Goal: Task Accomplishment & Management: Manage account settings

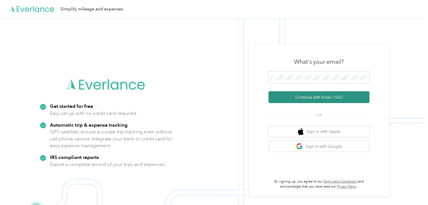
click at [323, 96] on button "Continue with Email / SSO" at bounding box center [318, 97] width 101 height 12
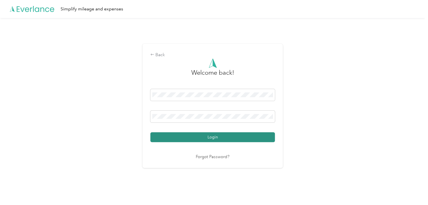
click at [217, 137] on button "Login" at bounding box center [212, 137] width 125 height 10
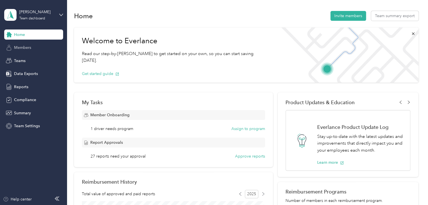
click at [18, 47] on span "Members" at bounding box center [22, 48] width 17 height 6
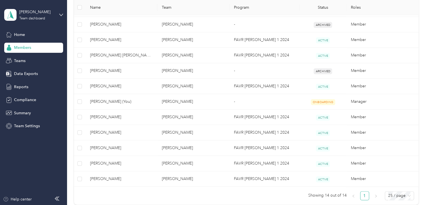
scroll to position [227, 0]
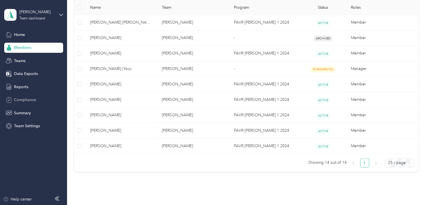
click at [26, 100] on span "Compliance" at bounding box center [25, 100] width 22 height 6
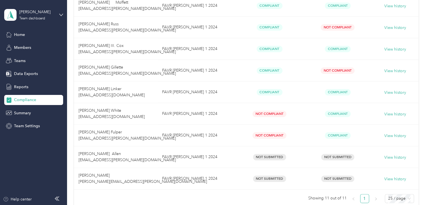
scroll to position [175, 0]
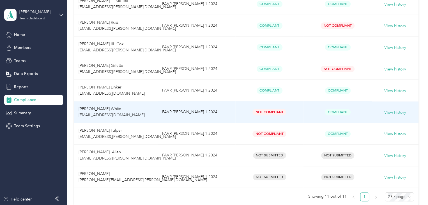
click at [133, 111] on td "[PERSON_NAME] White [EMAIL_ADDRESS][DOMAIN_NAME]" at bounding box center [116, 112] width 84 height 22
click at [123, 111] on td "[PERSON_NAME] White [EMAIL_ADDRESS][DOMAIN_NAME]" at bounding box center [116, 112] width 84 height 22
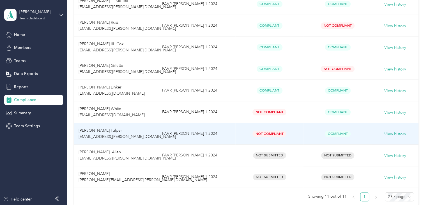
click at [213, 139] on td "FAVR [PERSON_NAME] 1 2024" at bounding box center [197, 134] width 78 height 22
